Goal: Check status: Check status

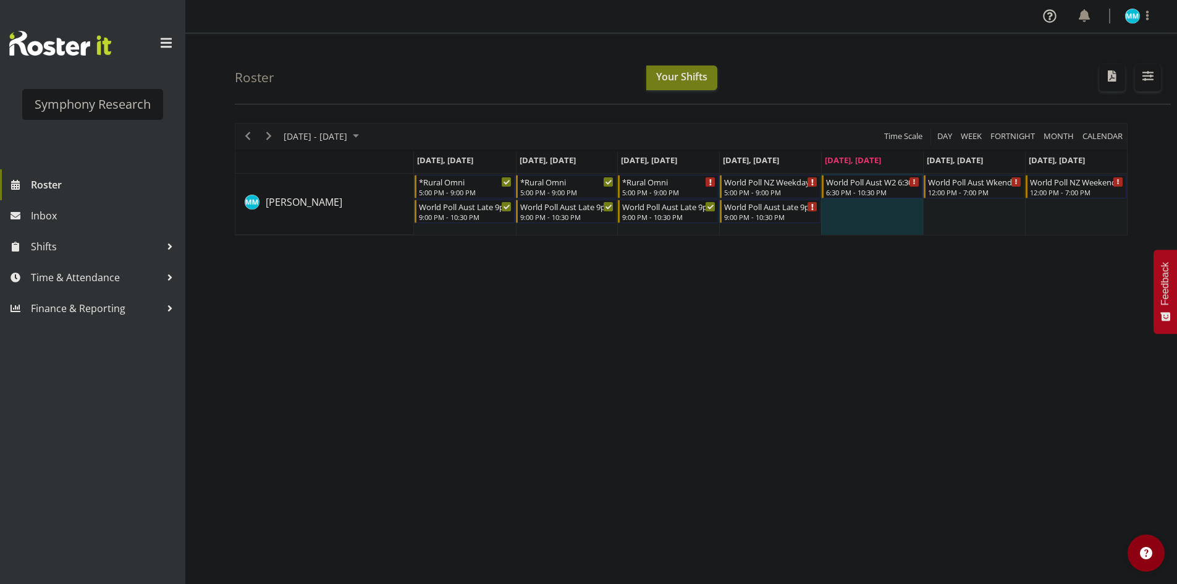
click at [687, 397] on div "[DATE] - [DATE] [DATE] Day Week Fortnight Month calendar Month Agenda Time Scal…" at bounding box center [706, 361] width 942 height 494
click at [660, 386] on div "[DATE] - [DATE] [DATE] Day Week Fortnight Month calendar Month Agenda Time Scal…" at bounding box center [706, 361] width 942 height 494
click at [689, 341] on div "[DATE] - [DATE] [DATE] Day Week Fortnight Month calendar Month Agenda Time Scal…" at bounding box center [706, 361] width 942 height 494
click at [265, 137] on span "Next" at bounding box center [268, 135] width 15 height 15
click at [658, 321] on div "[DATE] - [DATE] [DATE] Day Week Fortnight Month calendar Month Agenda Time Scal…" at bounding box center [706, 361] width 942 height 494
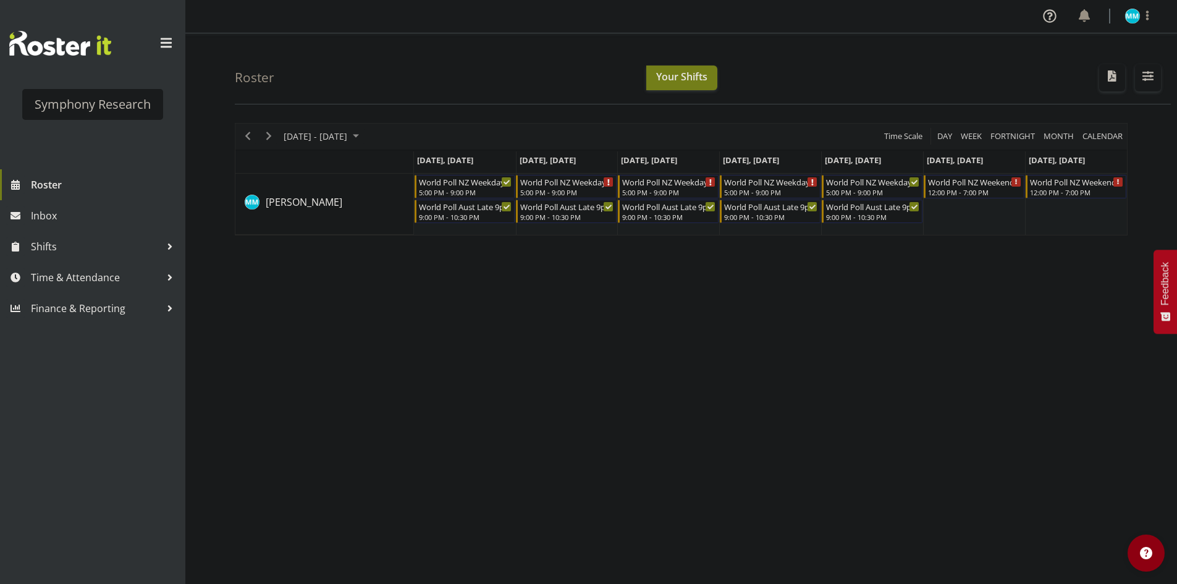
click at [663, 325] on div "[DATE] - [DATE] [DATE] Day Week Fortnight Month calendar Month Agenda Time Scal…" at bounding box center [706, 361] width 942 height 494
click at [251, 137] on span "Previous" at bounding box center [247, 135] width 15 height 15
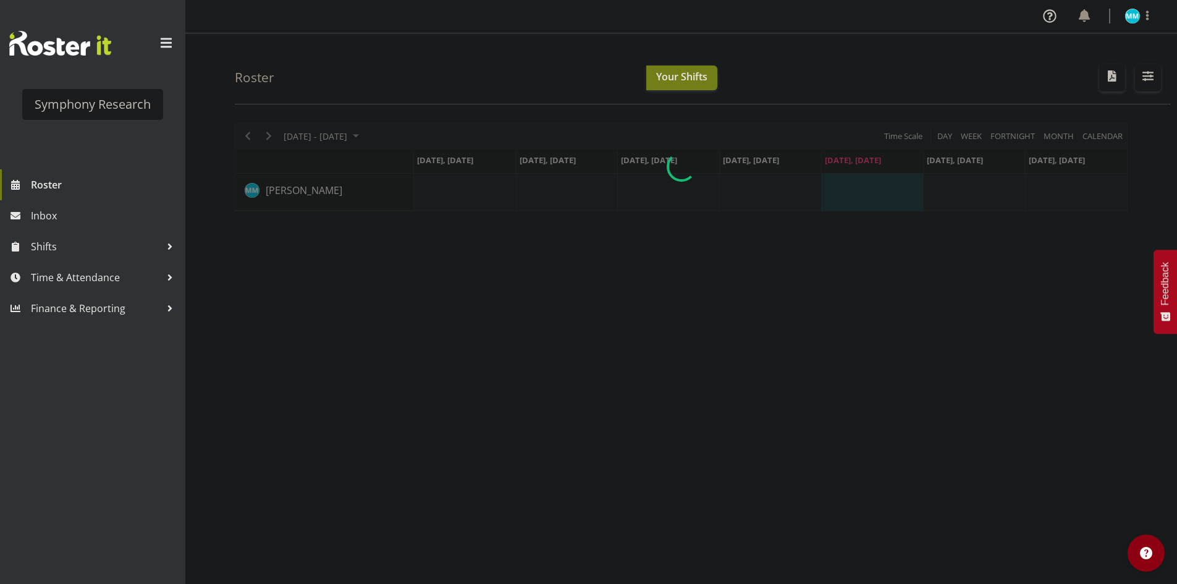
click at [715, 333] on div "[DATE] - [DATE] [DATE] Day Week Fortnight Month calendar Month Agenda Time Scal…" at bounding box center [706, 361] width 942 height 494
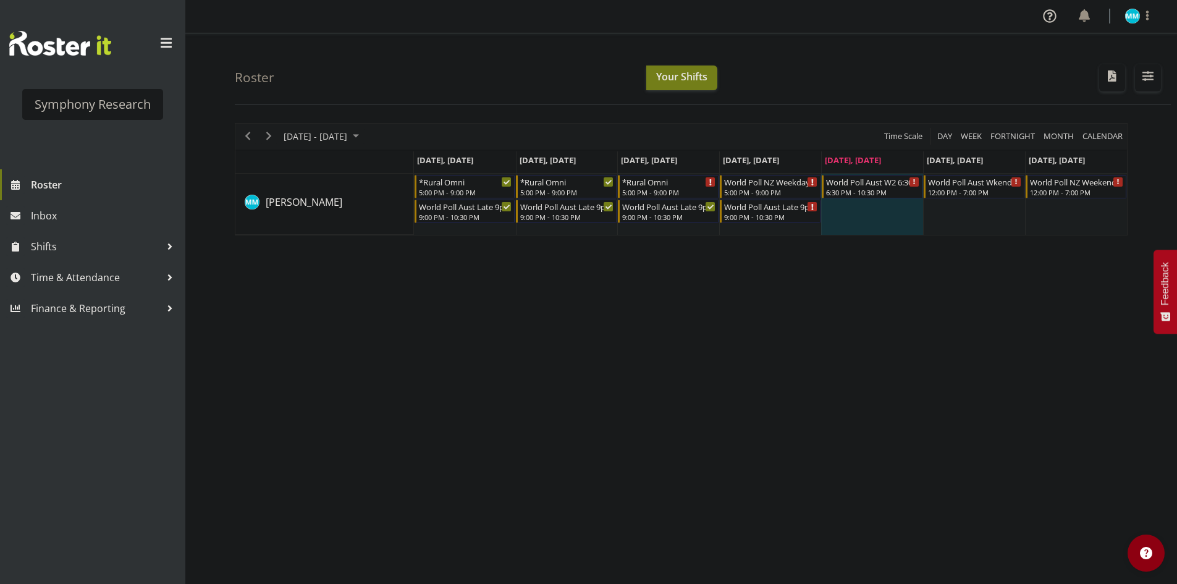
drag, startPoint x: 716, startPoint y: 310, endPoint x: 723, endPoint y: 308, distance: 7.2
click at [717, 310] on div "[DATE] - [DATE] [DATE] Day Week Fortnight Month calendar Month Agenda Time Scal…" at bounding box center [706, 361] width 942 height 494
click at [147, 248] on span "Shifts" at bounding box center [96, 246] width 130 height 19
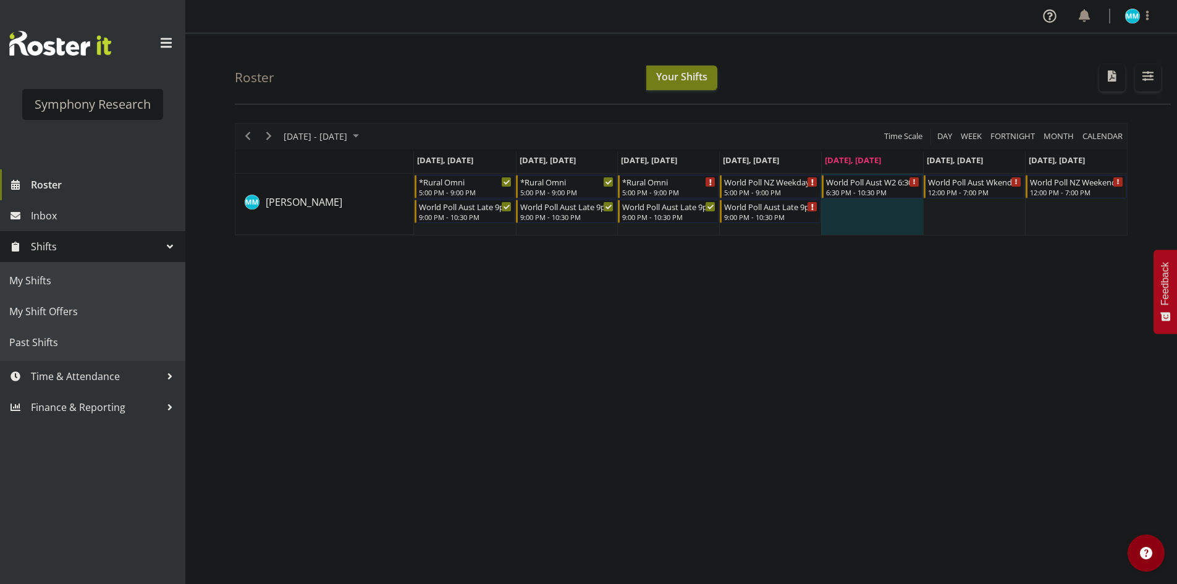
click at [147, 248] on span "Shifts" at bounding box center [96, 246] width 130 height 19
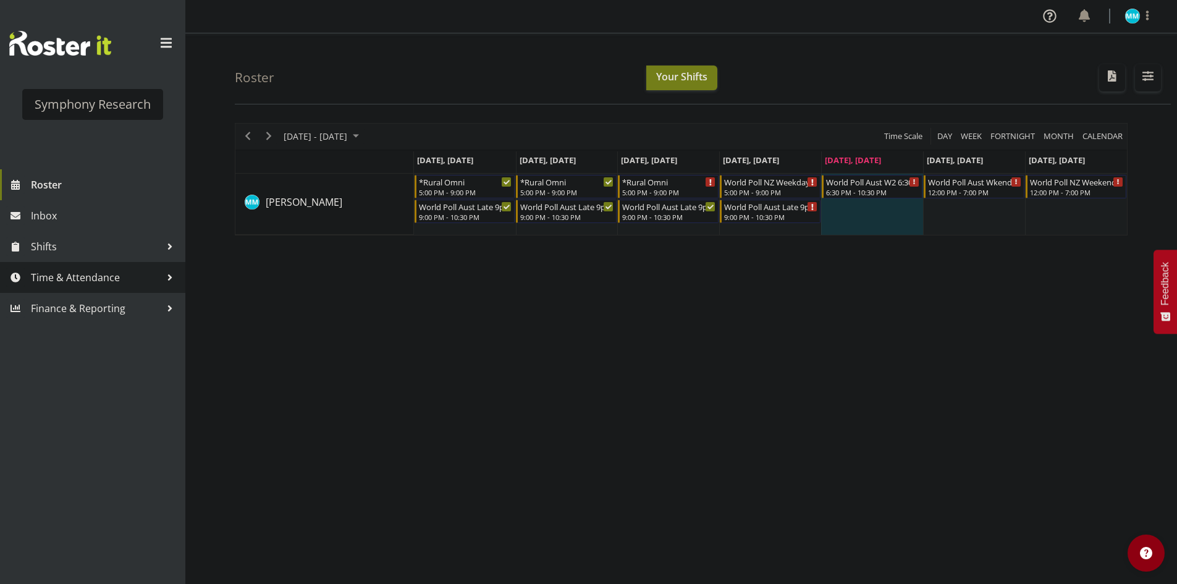
click at [133, 275] on span "Time & Attendance" at bounding box center [96, 277] width 130 height 19
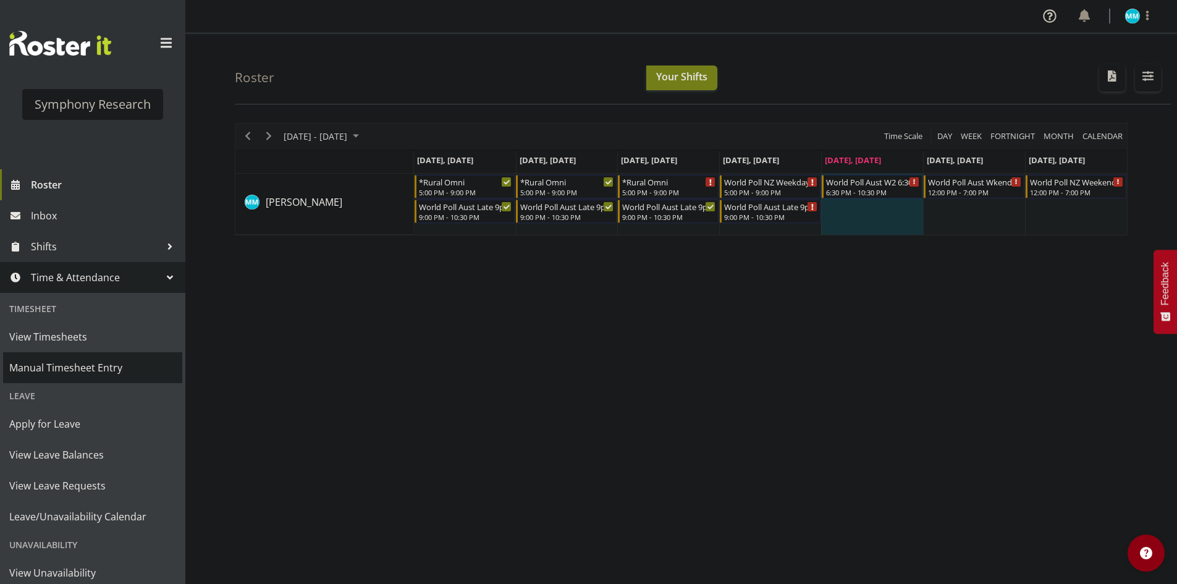
click at [92, 362] on span "Manual Timesheet Entry" at bounding box center [92, 367] width 167 height 19
